Goal: Find specific page/section: Find specific page/section

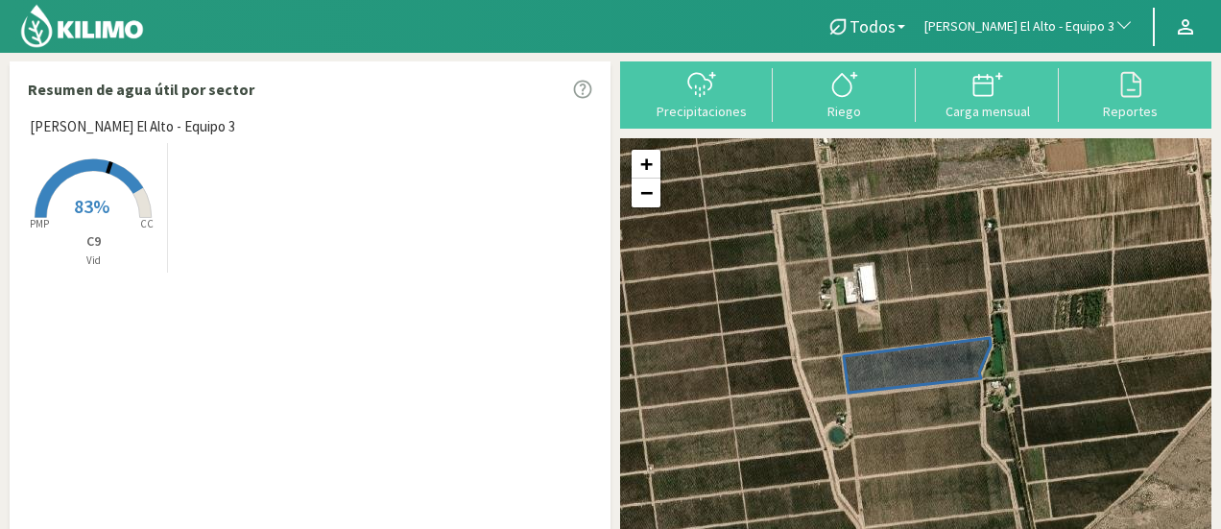
click at [1052, 22] on span "[PERSON_NAME] El Alto - Equipo 3" at bounding box center [1019, 26] width 190 height 19
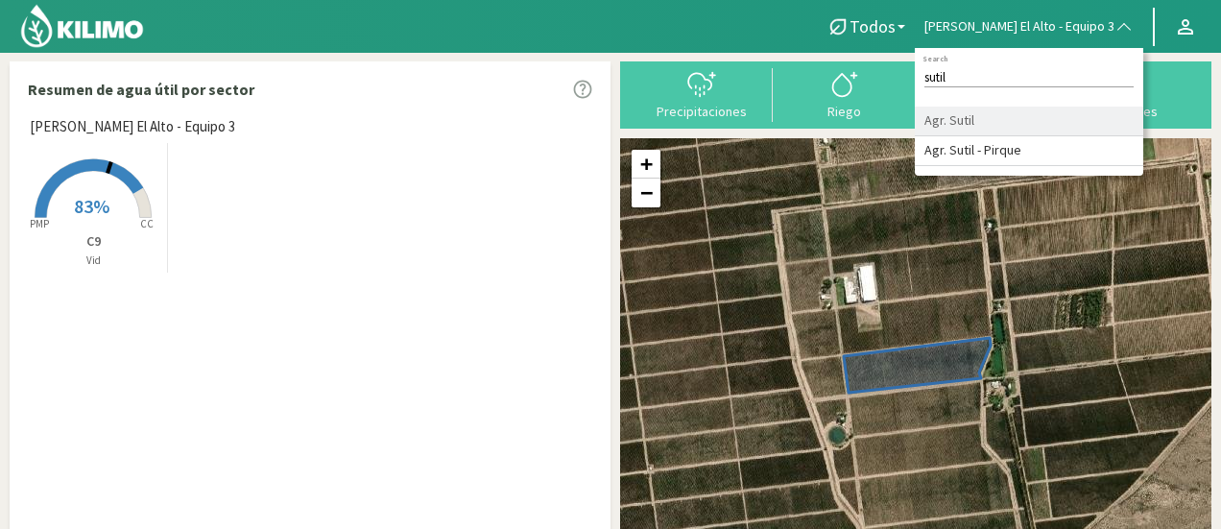
type input "sutil"
click at [952, 113] on li "Agr. Sutil" at bounding box center [1029, 122] width 228 height 30
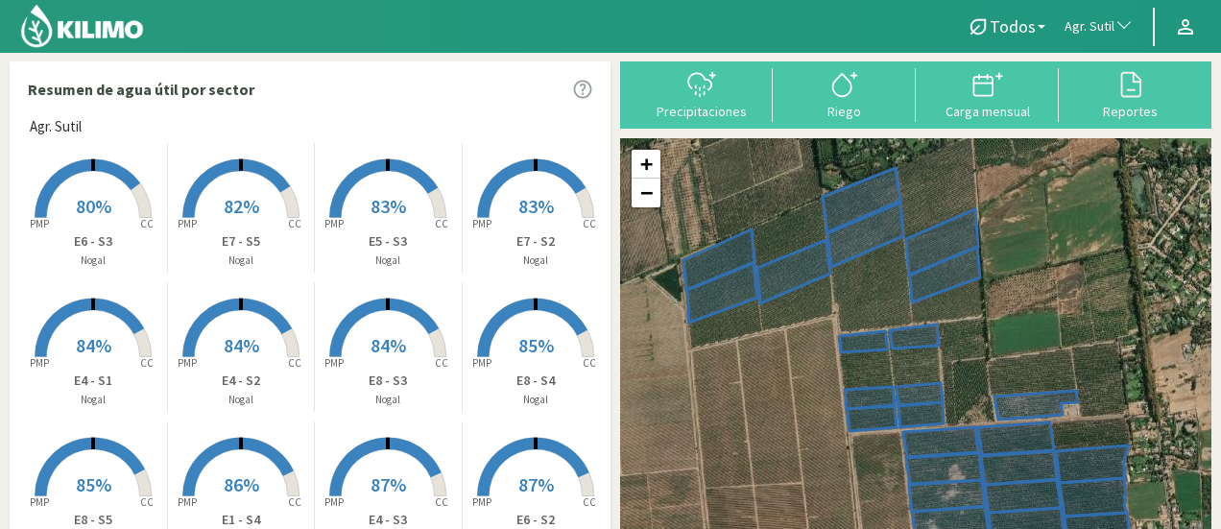
click at [369, 189] on rect at bounding box center [388, 220] width 154 height 154
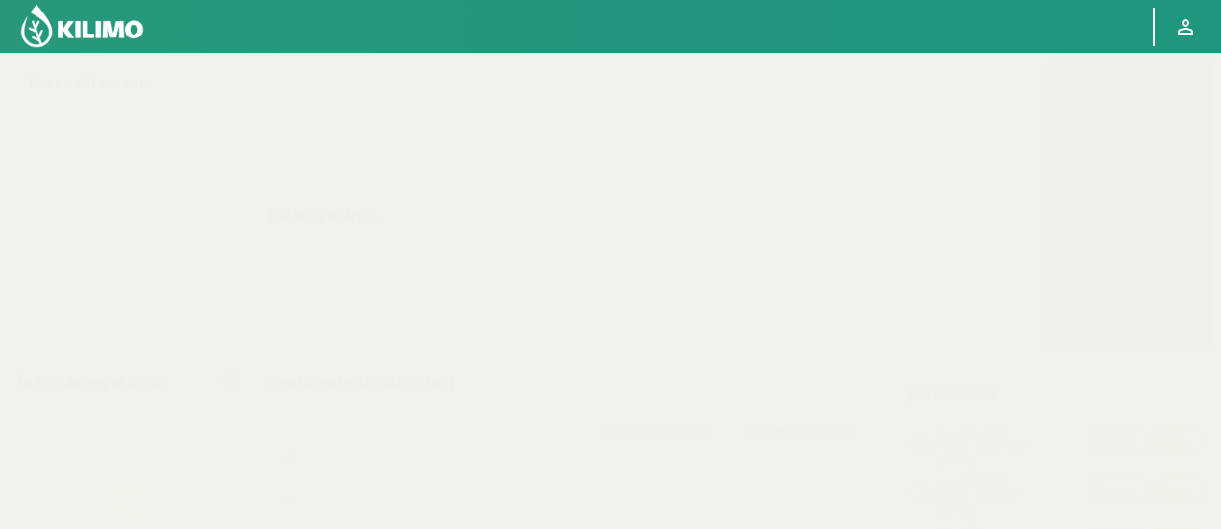
select select "22: Object"
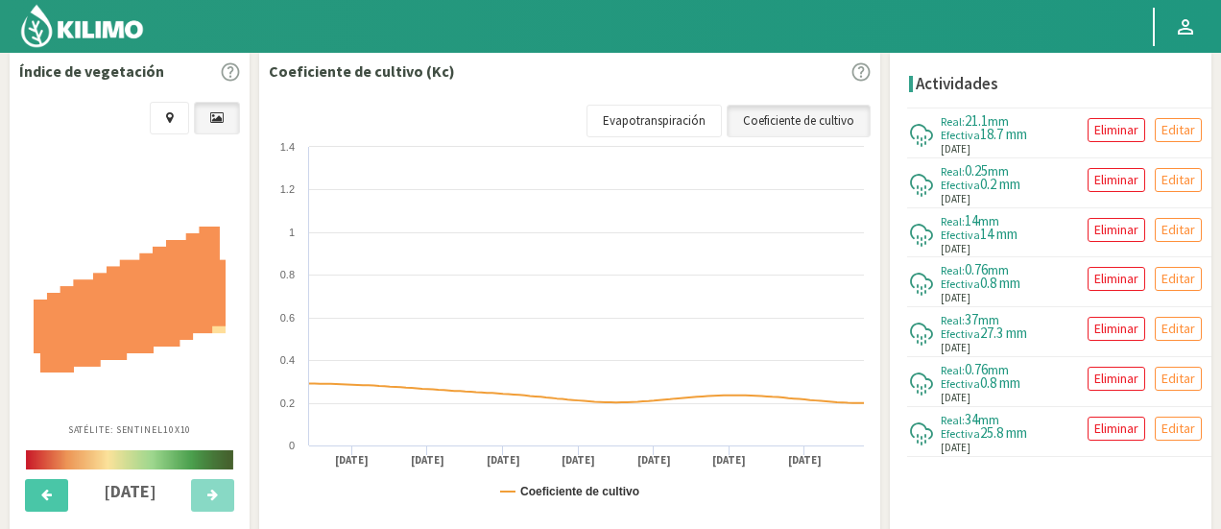
scroll to position [659, 0]
